Goal: Obtain resource: Obtain resource

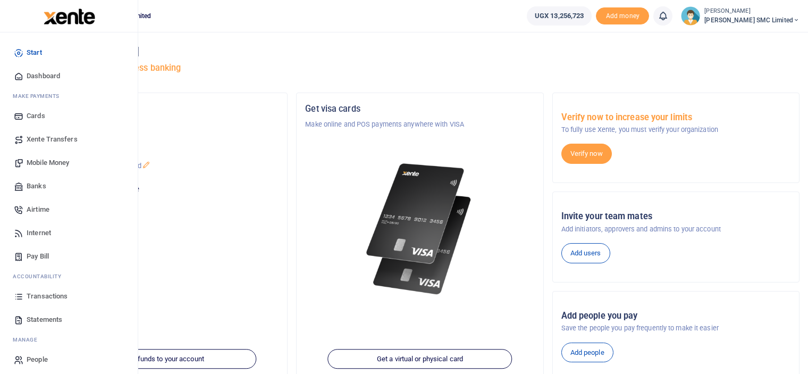
click at [39, 293] on span "Transactions" at bounding box center [47, 296] width 41 height 11
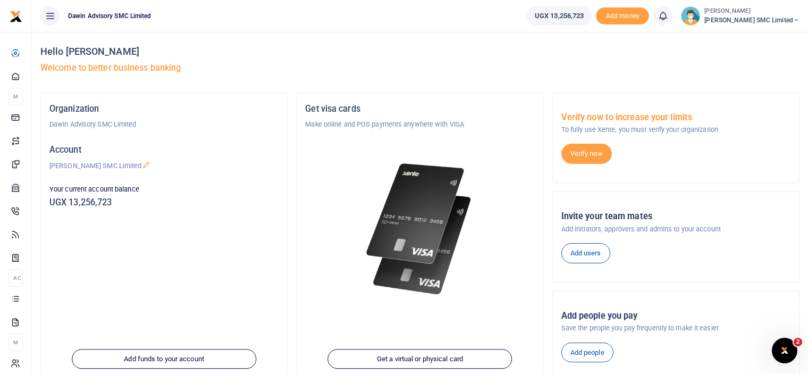
click at [487, 193] on div at bounding box center [419, 216] width 229 height 173
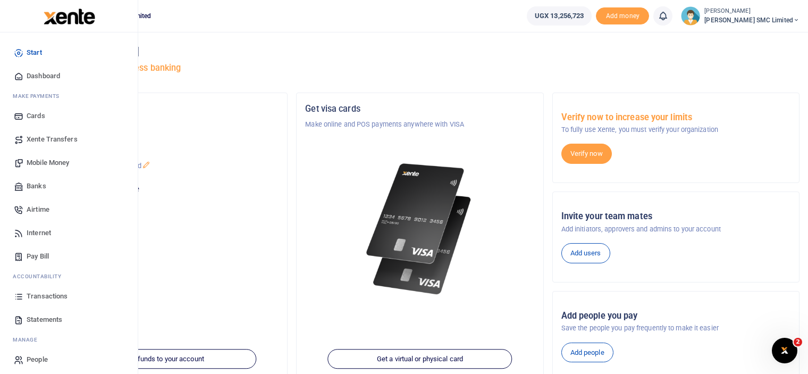
click at [46, 294] on span "Transactions" at bounding box center [47, 296] width 41 height 11
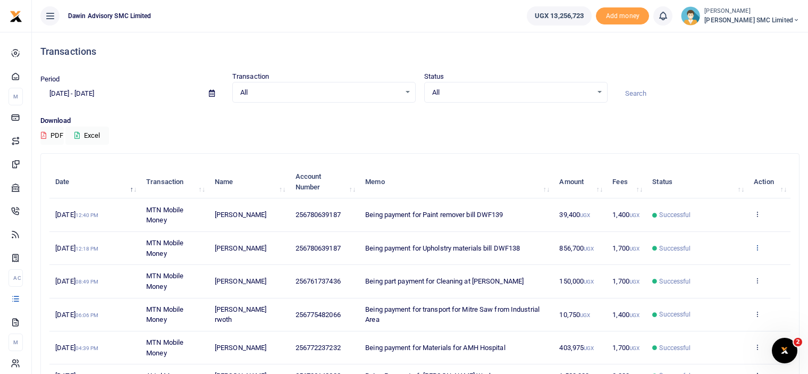
click at [757, 247] on icon at bounding box center [757, 246] width 7 height 7
click at [763, 138] on div "Download PDF Excel" at bounding box center [419, 129] width 759 height 29
click at [761, 244] on td "View details Send again" at bounding box center [769, 248] width 43 height 33
click at [757, 244] on icon at bounding box center [757, 246] width 7 height 7
click at [729, 263] on link "View details" at bounding box center [718, 264] width 84 height 15
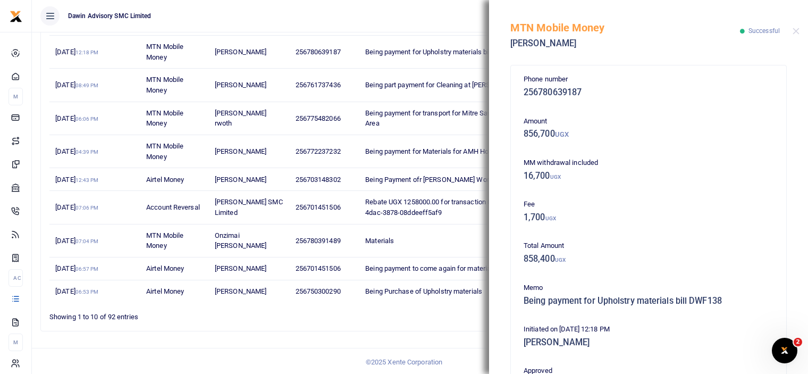
scroll to position [233, 0]
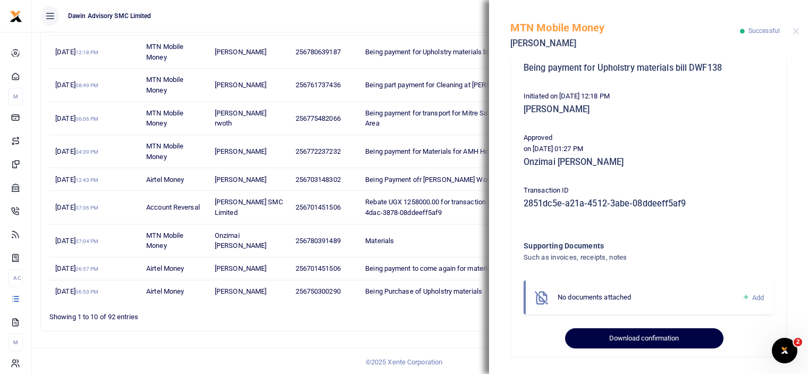
click at [661, 336] on button "Download confirmation" at bounding box center [644, 338] width 158 height 20
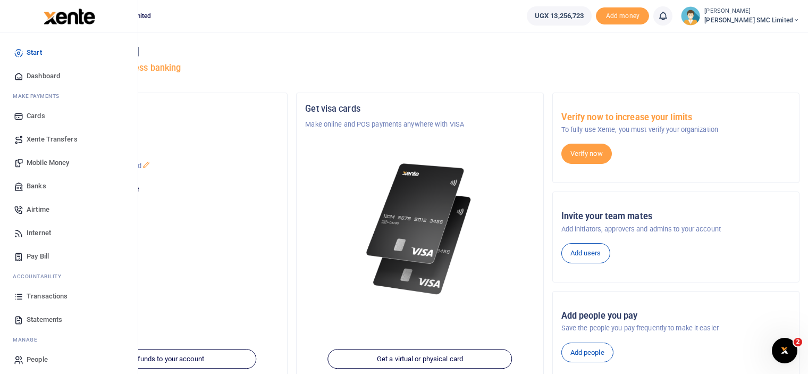
click at [42, 293] on span "Transactions" at bounding box center [47, 296] width 41 height 11
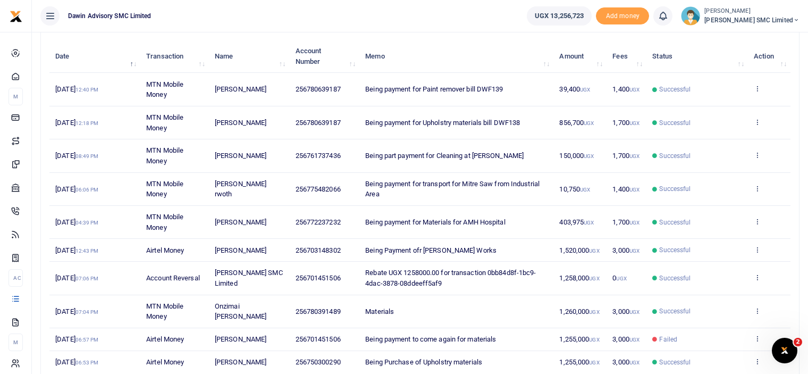
scroll to position [128, 0]
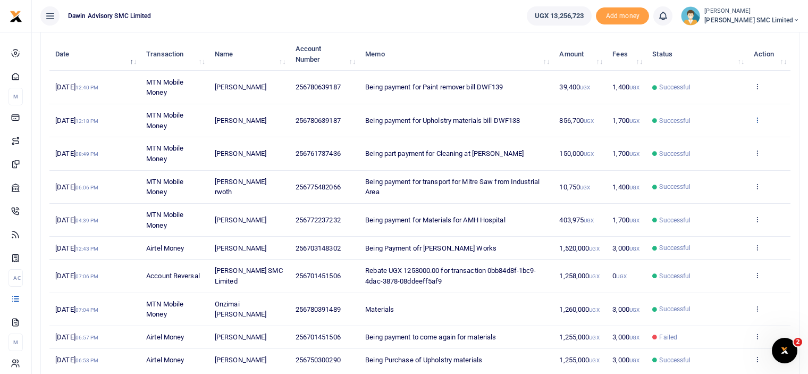
click at [757, 116] on icon at bounding box center [757, 119] width 7 height 7
click at [720, 130] on link "View details" at bounding box center [718, 137] width 84 height 15
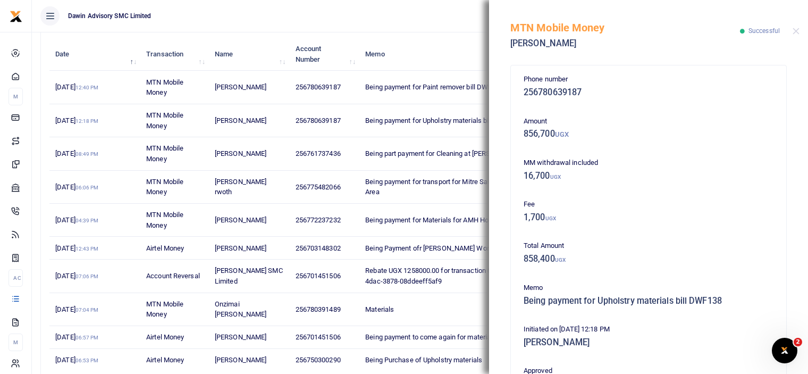
scroll to position [233, 0]
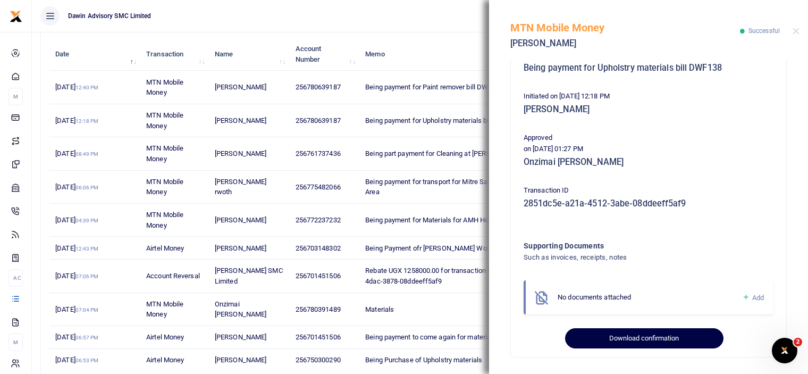
click at [603, 335] on button "Download confirmation" at bounding box center [644, 338] width 158 height 20
click at [610, 335] on button "Download confirmation" at bounding box center [644, 338] width 158 height 20
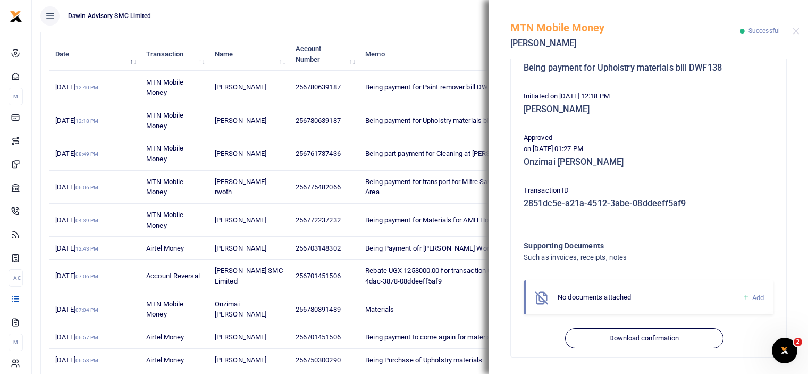
click at [468, 241] on td "Being Payment ofr [PERSON_NAME] Works" at bounding box center [456, 247] width 194 height 23
click at [793, 31] on button "Close" at bounding box center [795, 31] width 7 height 7
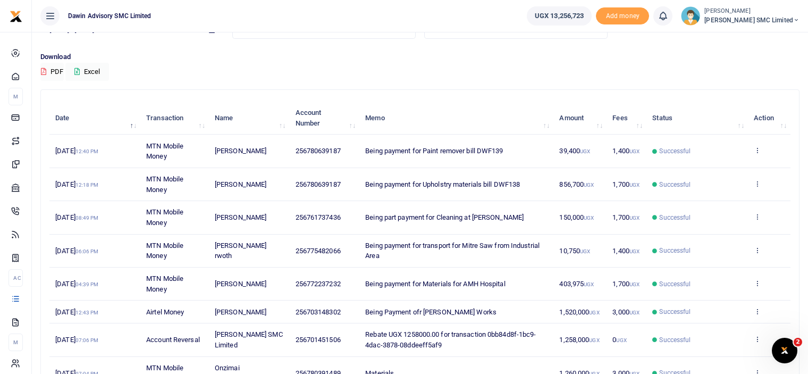
scroll to position [85, 0]
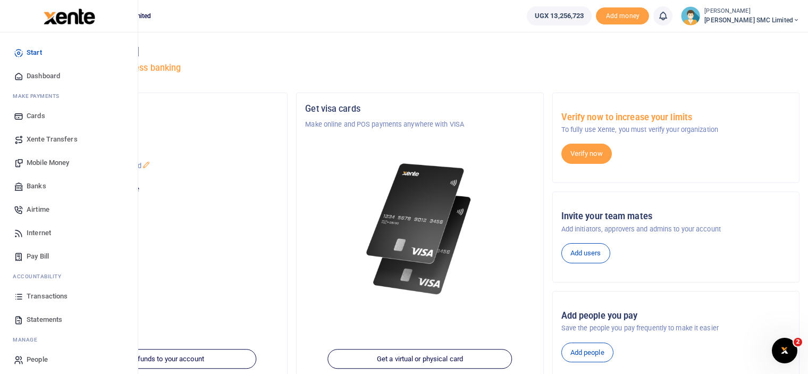
click at [46, 298] on span "Transactions" at bounding box center [47, 296] width 41 height 11
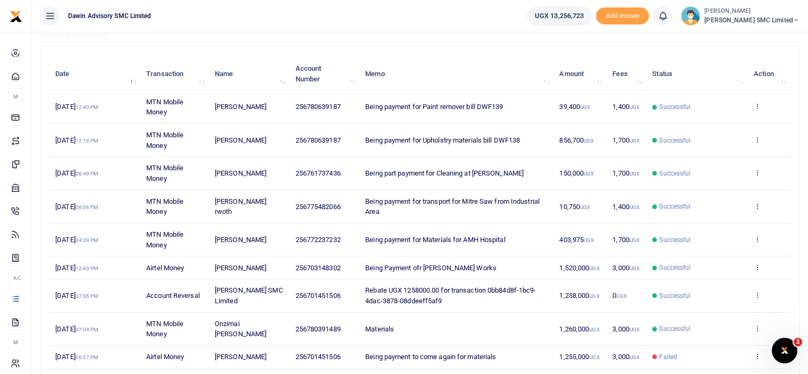
scroll to position [106, 0]
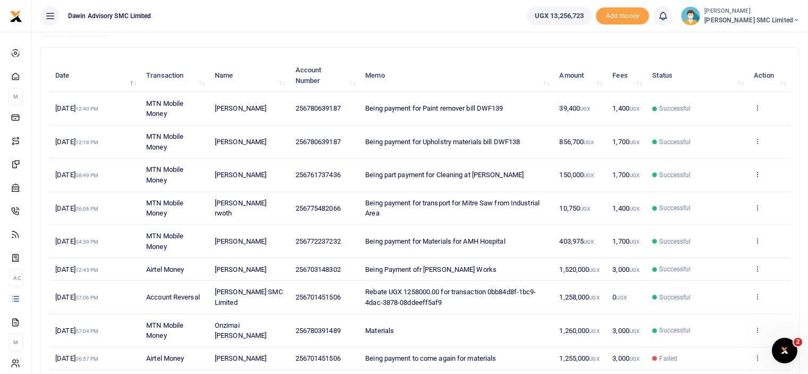
click at [757, 135] on td "View details Send again" at bounding box center [769, 141] width 43 height 33
click at [757, 140] on icon at bounding box center [757, 140] width 7 height 7
click at [724, 155] on link "View details" at bounding box center [718, 158] width 84 height 15
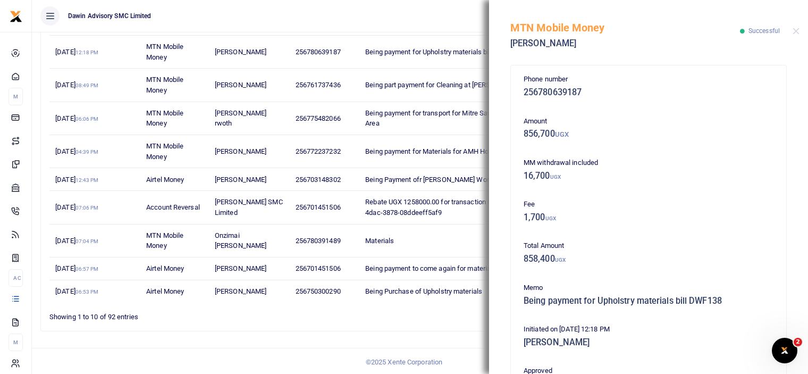
scroll to position [233, 0]
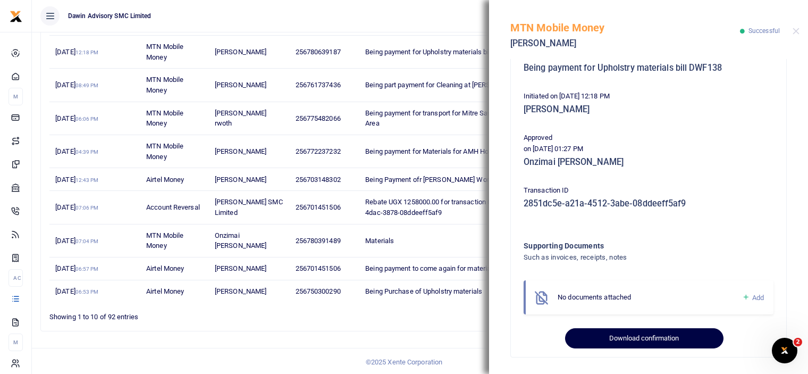
click at [666, 336] on button "Download confirmation" at bounding box center [644, 338] width 158 height 20
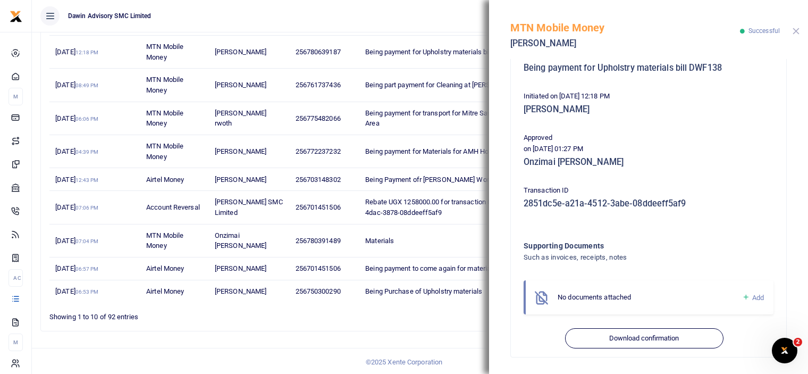
click at [793, 32] on button "Close" at bounding box center [795, 31] width 7 height 7
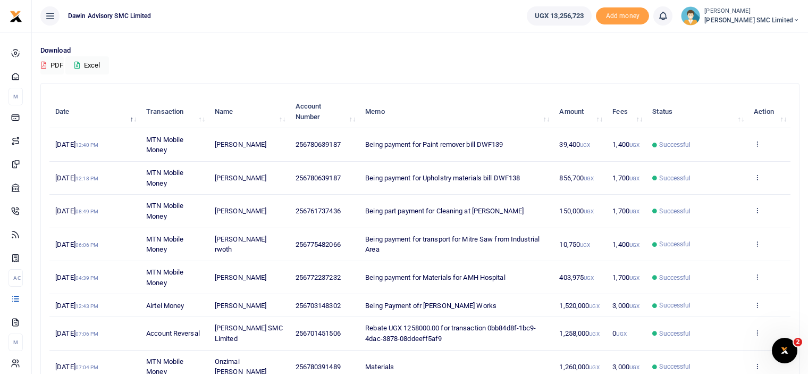
scroll to position [69, 0]
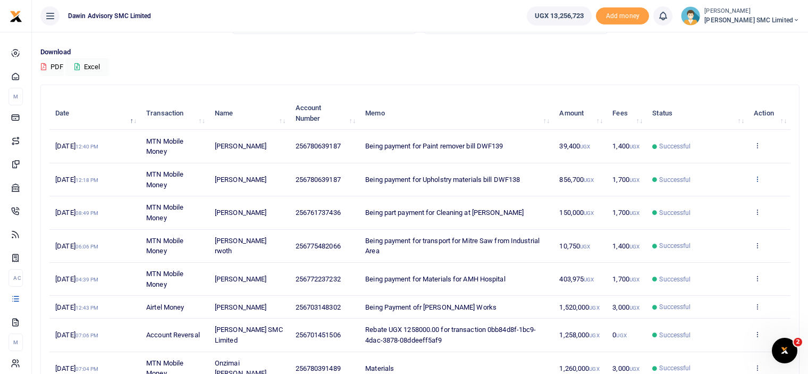
click at [758, 177] on icon at bounding box center [757, 178] width 7 height 7
click at [706, 199] on link "View details" at bounding box center [718, 196] width 84 height 15
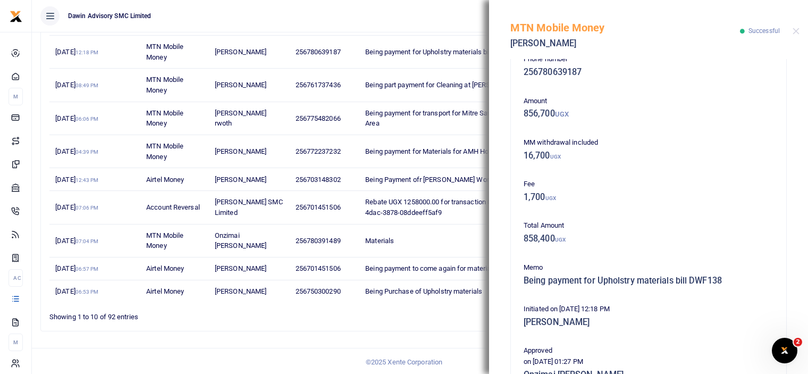
scroll to position [0, 0]
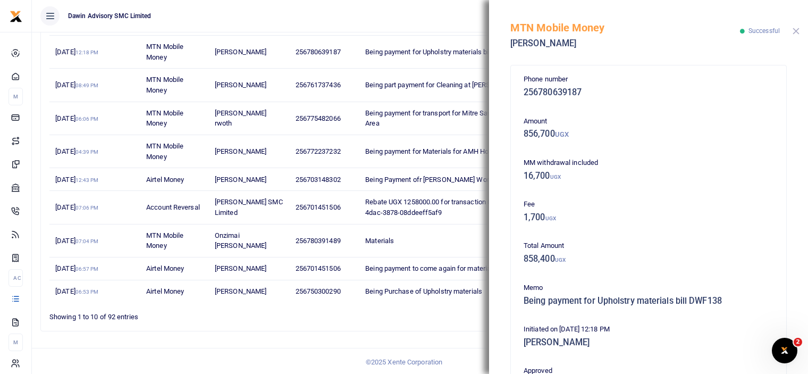
click at [797, 31] on button "Close" at bounding box center [795, 31] width 7 height 7
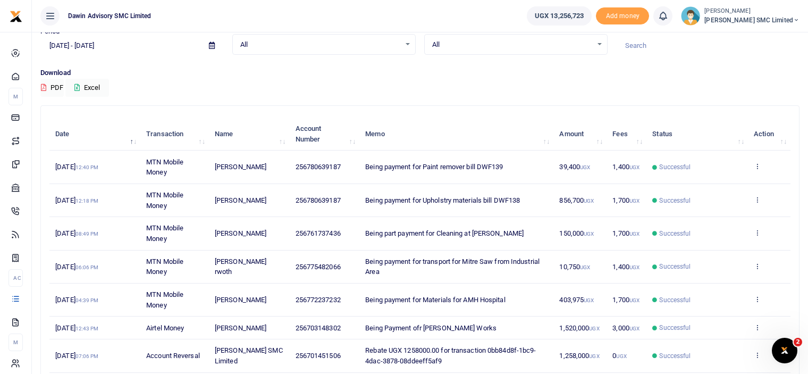
scroll to position [47, 0]
click at [756, 163] on icon at bounding box center [757, 166] width 7 height 7
click at [714, 179] on link "View details" at bounding box center [718, 184] width 84 height 15
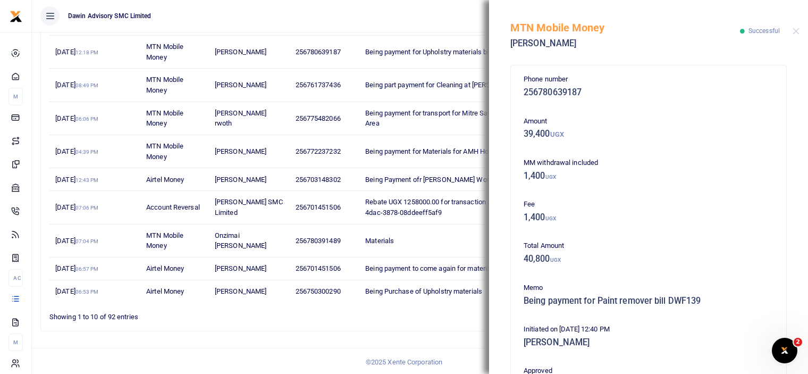
scroll to position [233, 0]
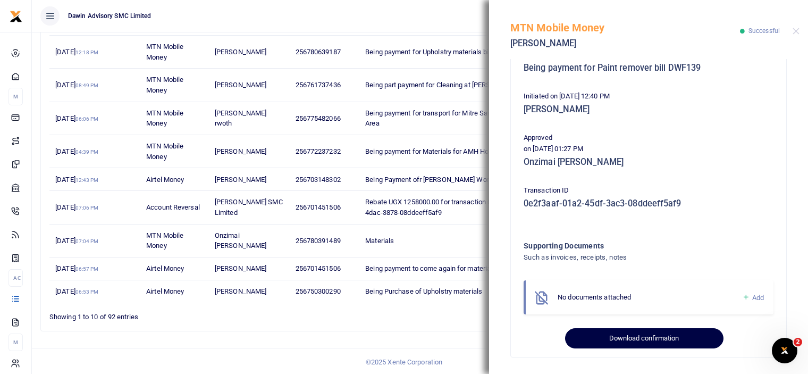
click at [631, 333] on button "Download confirmation" at bounding box center [644, 338] width 158 height 20
